Goal: Obtain resource: Download file/media

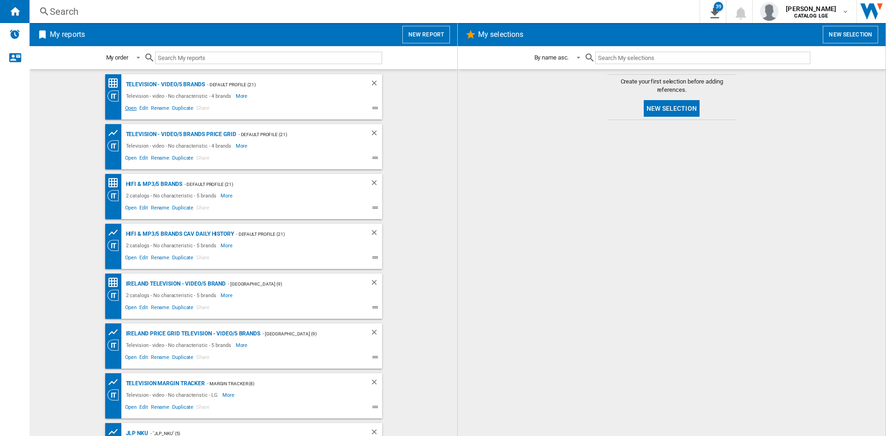
click at [129, 110] on span "Open" at bounding box center [131, 109] width 15 height 11
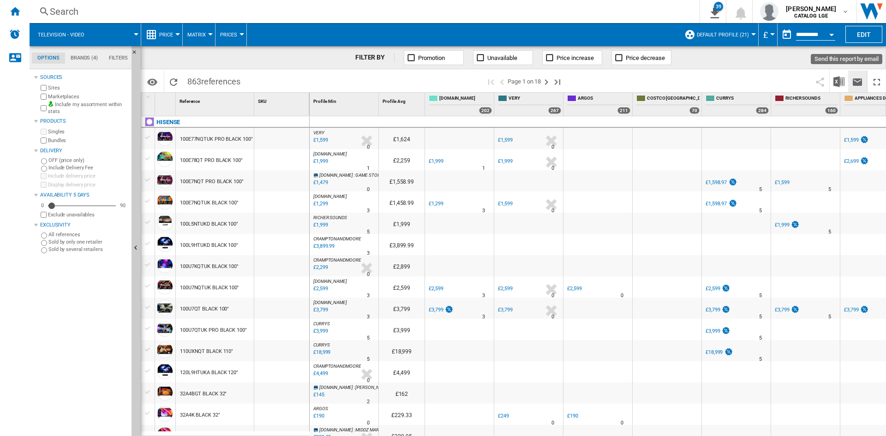
click at [849, 87] on button "Send this report by email" at bounding box center [858, 82] width 18 height 22
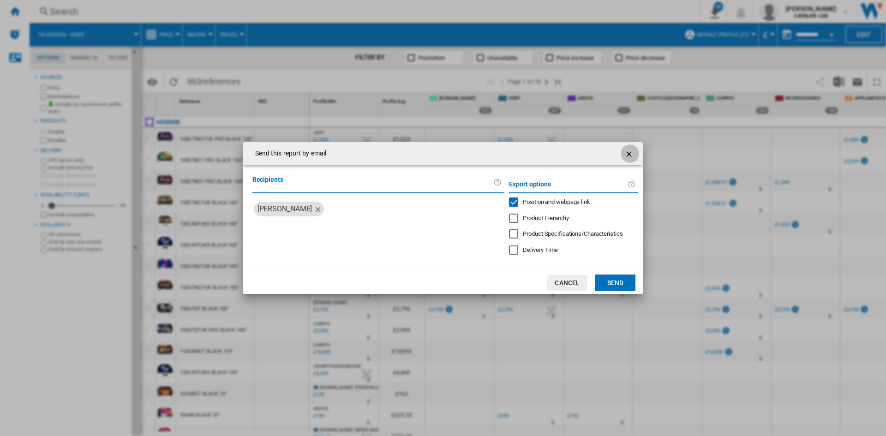
click at [625, 151] on ng-md-icon "getI18NText('BUTTONS.CLOSE_DIALOG')" at bounding box center [630, 154] width 11 height 11
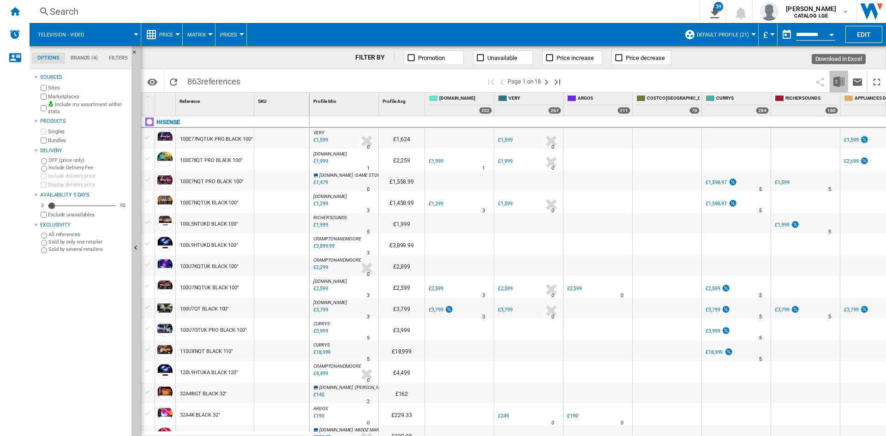
click at [837, 78] on img "Download in Excel" at bounding box center [839, 81] width 11 height 11
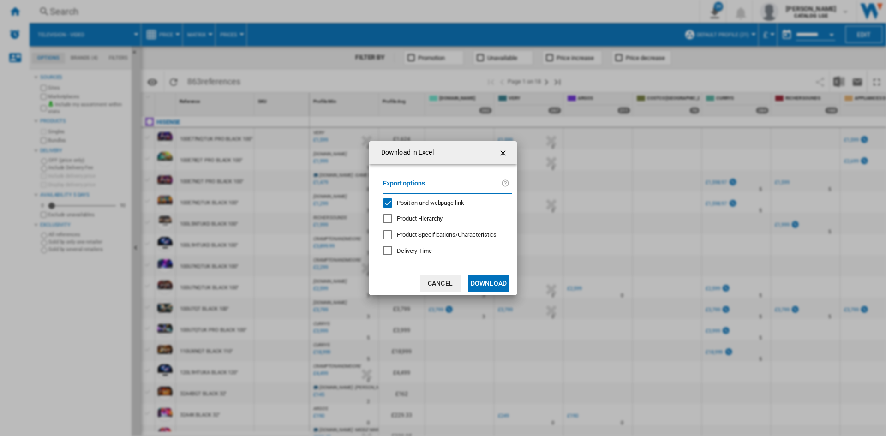
click at [438, 203] on span "Position and webpage link" at bounding box center [430, 202] width 67 height 7
click at [503, 283] on button "Download" at bounding box center [489, 283] width 42 height 17
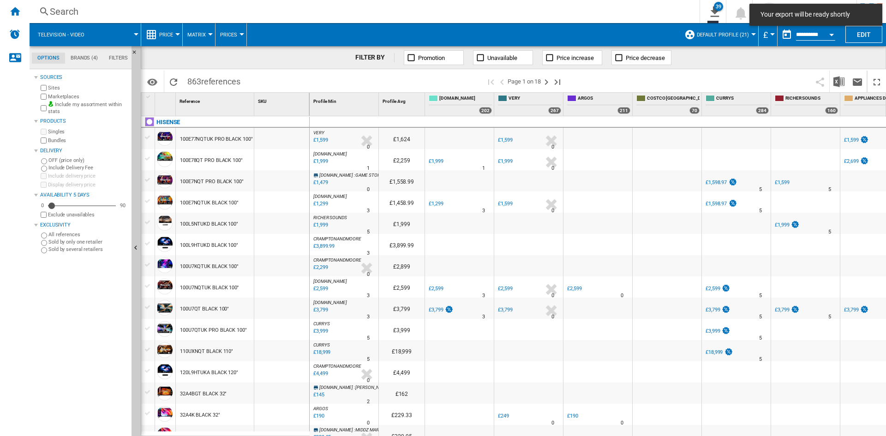
click at [13, 13] on ng-md-icon "Home" at bounding box center [14, 11] width 11 height 11
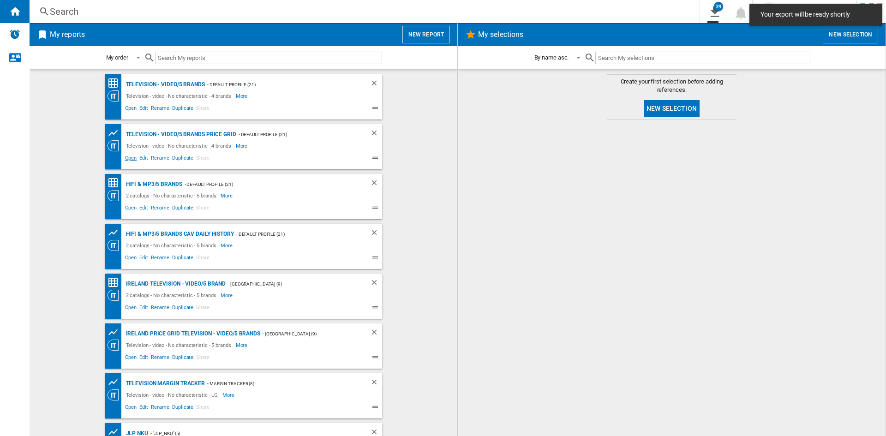
click at [134, 159] on span "Open" at bounding box center [131, 159] width 15 height 11
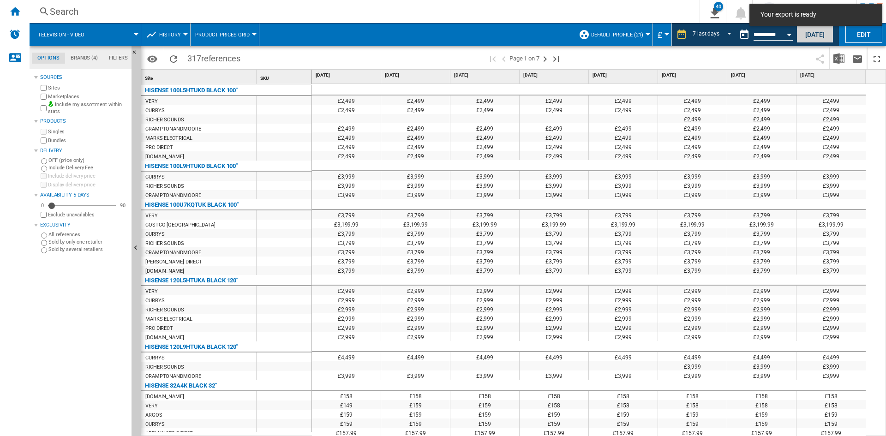
click at [820, 36] on button "[DATE]" at bounding box center [815, 34] width 37 height 17
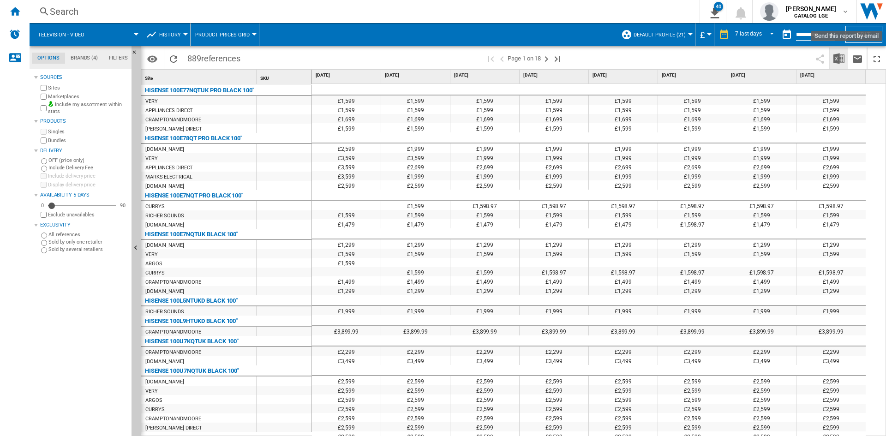
click at [839, 62] on img "Download in Excel" at bounding box center [839, 58] width 11 height 11
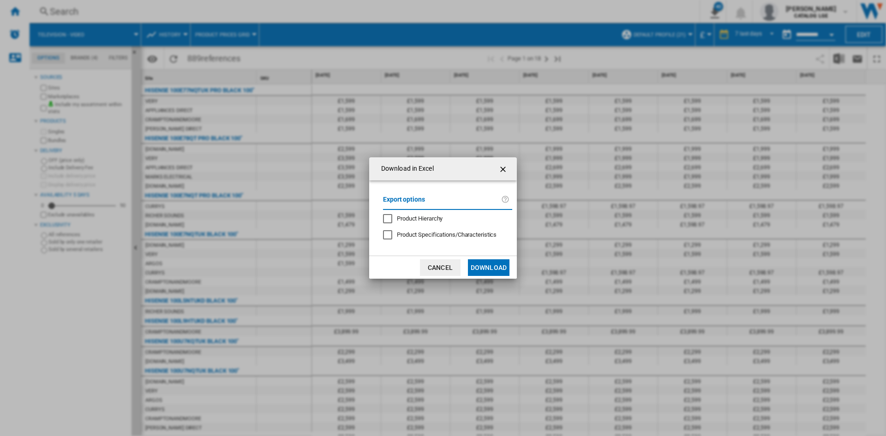
click at [491, 266] on button "Download" at bounding box center [489, 267] width 42 height 17
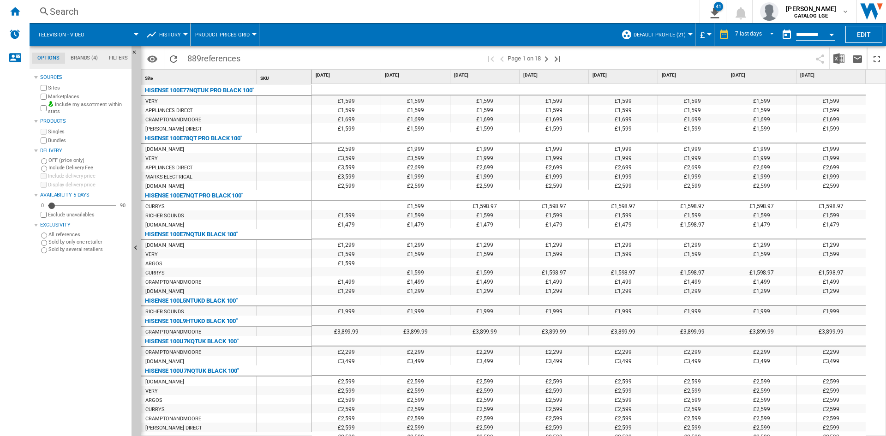
click at [583, 21] on div "Search Search 0 41 Television - video/5 brands price grid [Product prices grid]…" at bounding box center [458, 11] width 857 height 23
drag, startPoint x: 7, startPoint y: 9, endPoint x: 24, endPoint y: 28, distance: 25.2
click at [8, 9] on div "Home" at bounding box center [15, 11] width 30 height 23
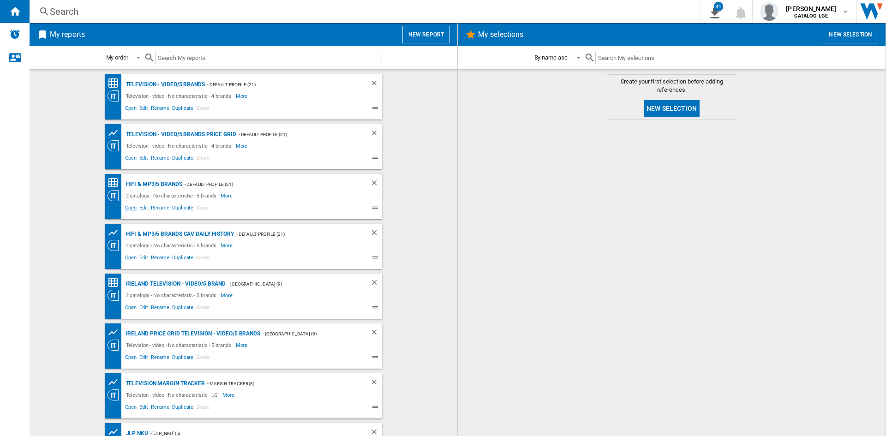
click at [124, 211] on span "Open" at bounding box center [131, 209] width 15 height 11
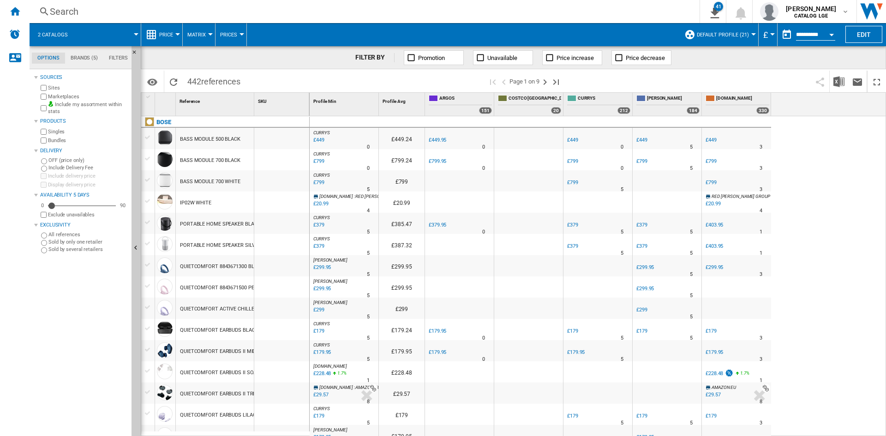
click at [805, 72] on span at bounding box center [690, 82] width 242 height 22
click at [839, 84] on img "Download in Excel" at bounding box center [839, 81] width 11 height 11
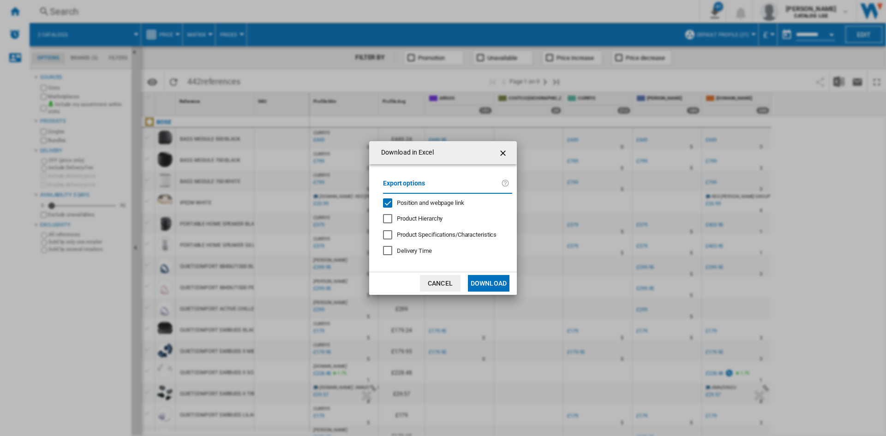
click at [428, 200] on span "Position and webpage link" at bounding box center [430, 202] width 67 height 7
click at [484, 282] on button "Download" at bounding box center [489, 283] width 42 height 17
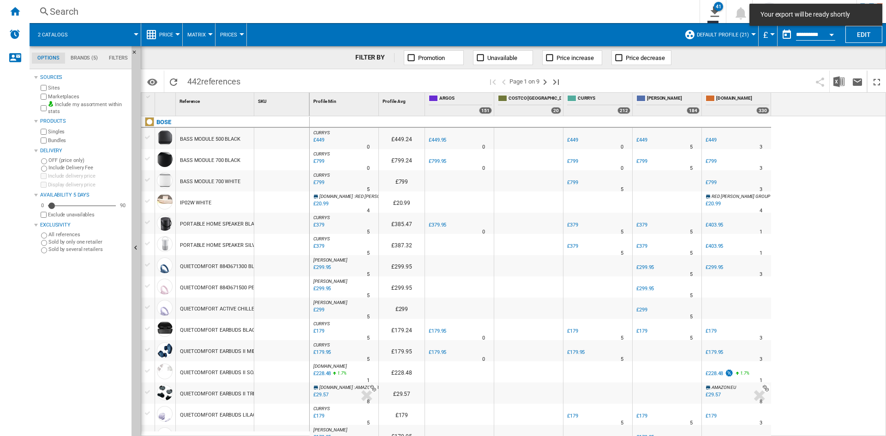
click at [18, 18] on div "Home" at bounding box center [15, 11] width 30 height 23
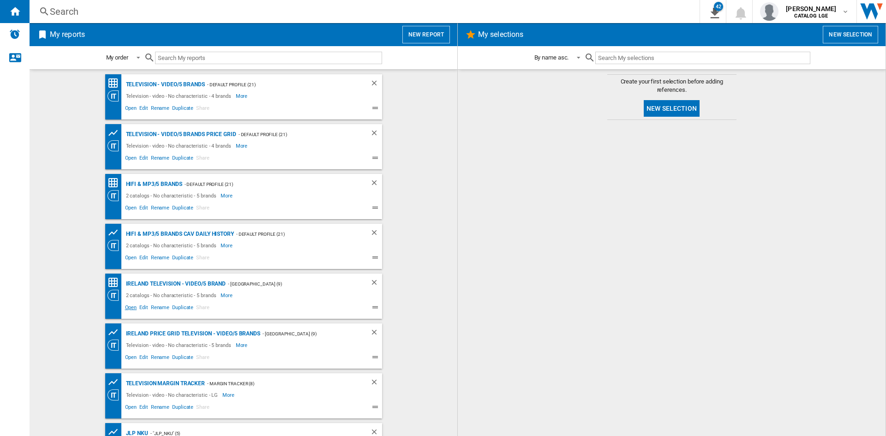
click at [127, 305] on span "Open" at bounding box center [131, 308] width 15 height 11
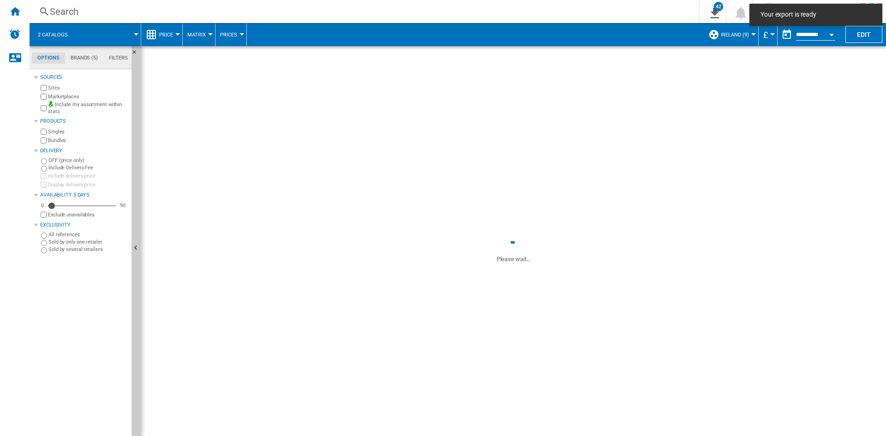
click at [617, 58] on span at bounding box center [514, 132] width 746 height 172
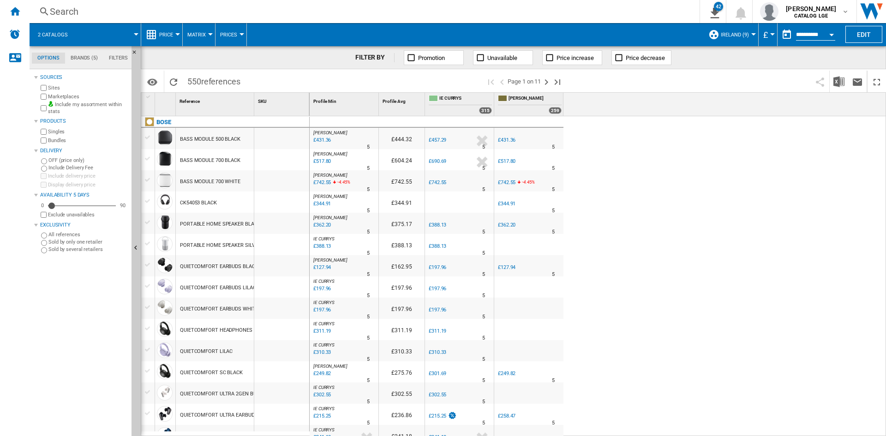
click at [775, 35] on md-menu "£ Argentin Peso Australian Dollar balboa Bolivia [GEOGRAPHIC_DATA] Bulgarian le…" at bounding box center [768, 34] width 19 height 23
click at [761, 36] on md-menu "£ Argentin Peso Australian Dollar balboa Bolivia [GEOGRAPHIC_DATA] Bulgarian le…" at bounding box center [768, 34] width 19 height 23
click at [764, 35] on span "£" at bounding box center [766, 35] width 5 height 10
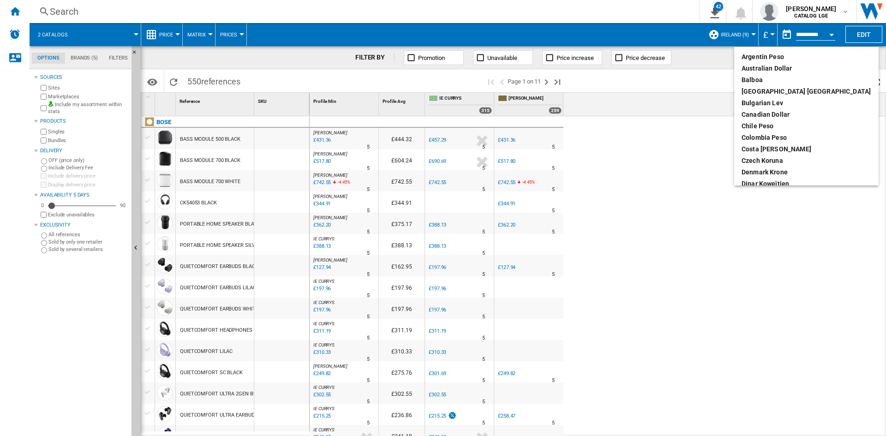
scroll to position [139, 0]
click at [757, 94] on div "euro" at bounding box center [807, 91] width 130 height 9
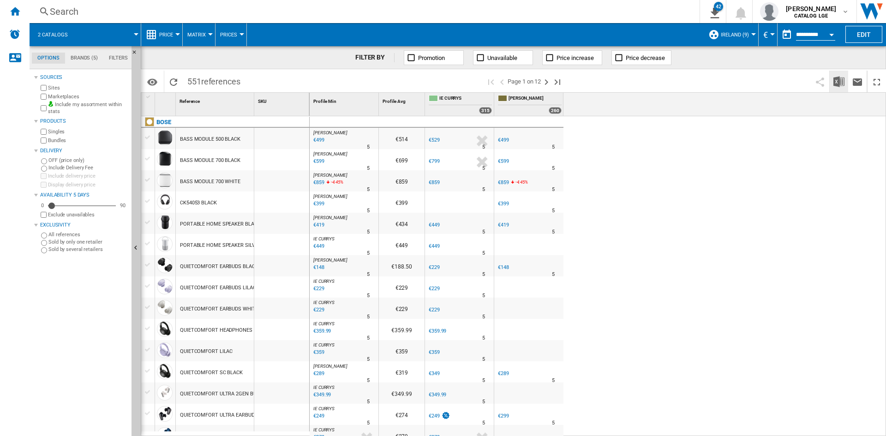
click at [844, 78] on img "Download in Excel" at bounding box center [839, 81] width 11 height 11
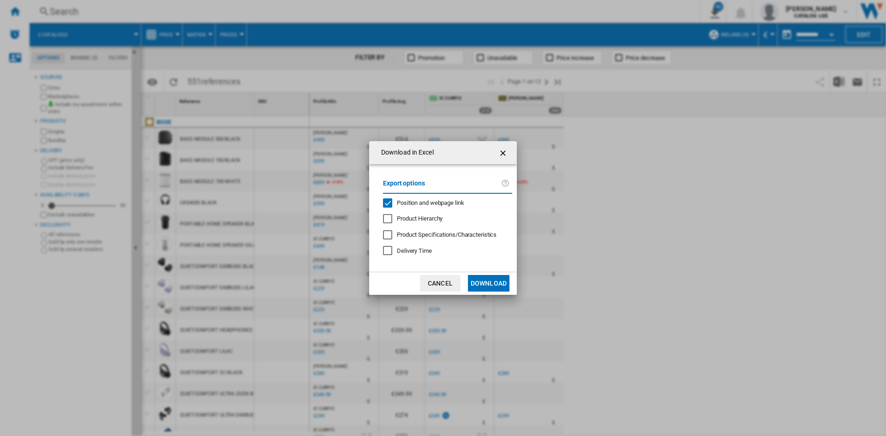
drag, startPoint x: 434, startPoint y: 206, endPoint x: 449, endPoint y: 222, distance: 22.5
click at [434, 205] on span "Position and webpage link" at bounding box center [430, 202] width 67 height 7
click at [488, 283] on button "Download" at bounding box center [489, 283] width 42 height 17
